Goal: Answer question/provide support: Share knowledge or assist other users

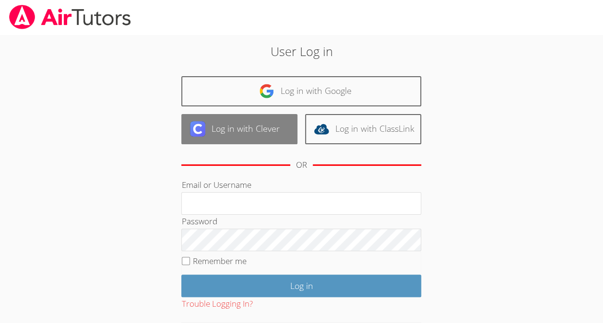
click at [260, 130] on link "Log in with Clever" at bounding box center [239, 129] width 116 height 30
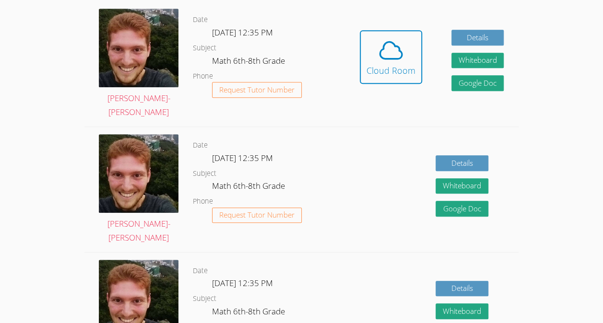
scroll to position [253, 0]
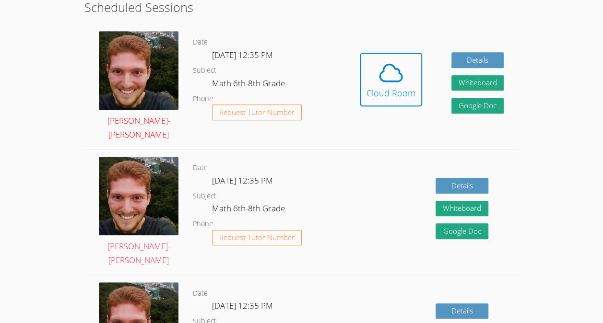
click at [127, 77] on img at bounding box center [139, 70] width 80 height 79
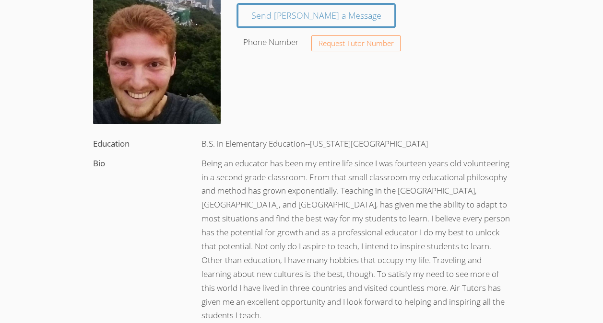
scroll to position [84, 0]
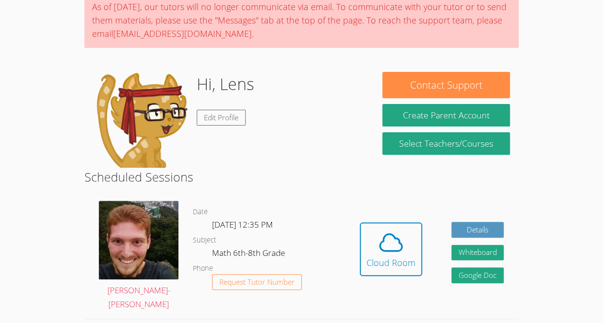
scroll to position [274, 0]
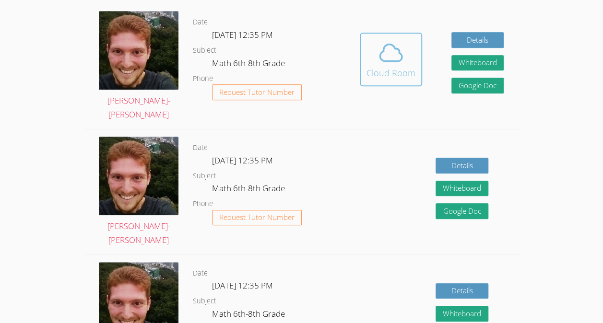
click at [399, 60] on icon at bounding box center [391, 52] width 22 height 17
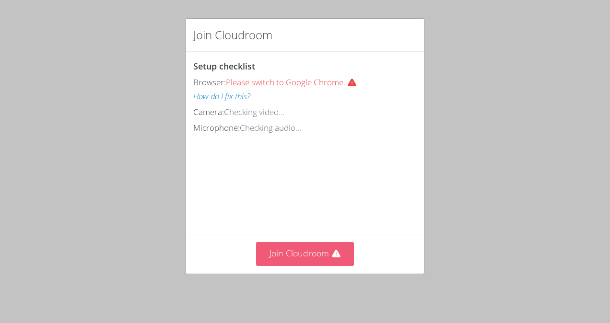
click at [286, 260] on button "Join Cloudroom" at bounding box center [305, 254] width 98 height 24
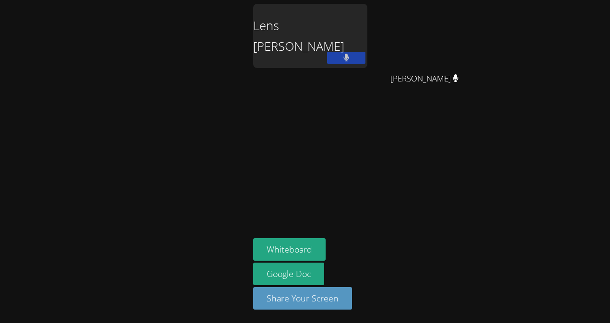
click at [349, 58] on button at bounding box center [346, 58] width 38 height 12
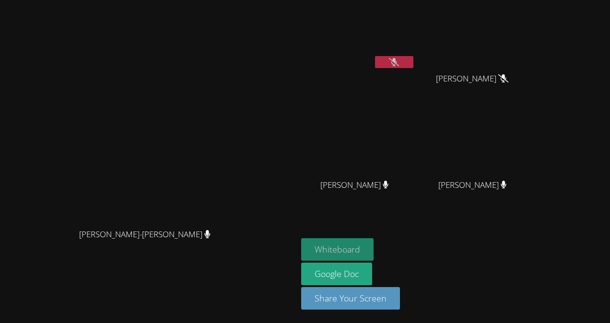
click at [374, 249] on button "Whiteboard" at bounding box center [337, 250] width 72 height 23
click at [507, 185] on icon at bounding box center [504, 185] width 6 height 8
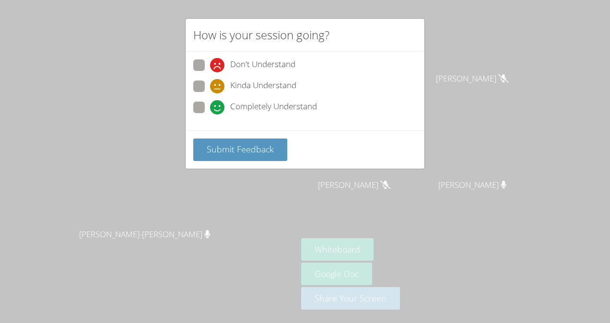
click at [191, 104] on div "Don't Understand Kinda Understand Completely Understand" at bounding box center [305, 91] width 239 height 79
click at [210, 115] on span at bounding box center [210, 115] width 0 height 0
click at [210, 107] on input "Completely Understand" at bounding box center [214, 106] width 8 height 8
radio input "true"
click at [218, 139] on button "Submit Feedback" at bounding box center [240, 150] width 94 height 23
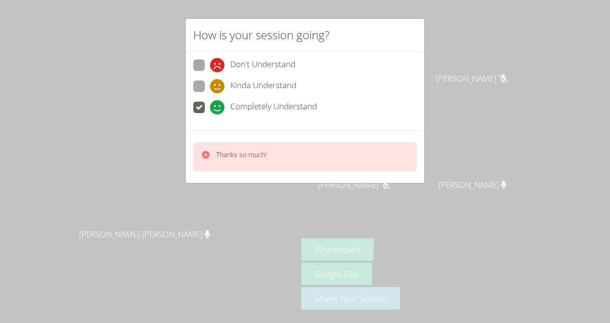
click at [558, 53] on div "How is your session going? Don't Understand Kinda Understand Completely Underst…" at bounding box center [305, 161] width 610 height 323
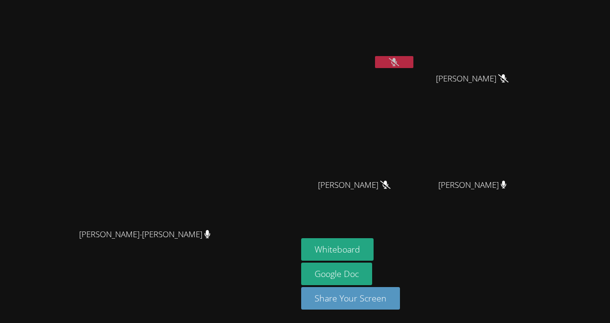
click at [399, 60] on icon at bounding box center [394, 62] width 10 height 8
click at [397, 58] on button at bounding box center [394, 62] width 38 height 12
click at [378, 71] on div "Lens [PERSON_NAME]" at bounding box center [358, 38] width 114 height 69
click at [396, 57] on button at bounding box center [394, 62] width 38 height 12
